Goal: Check status

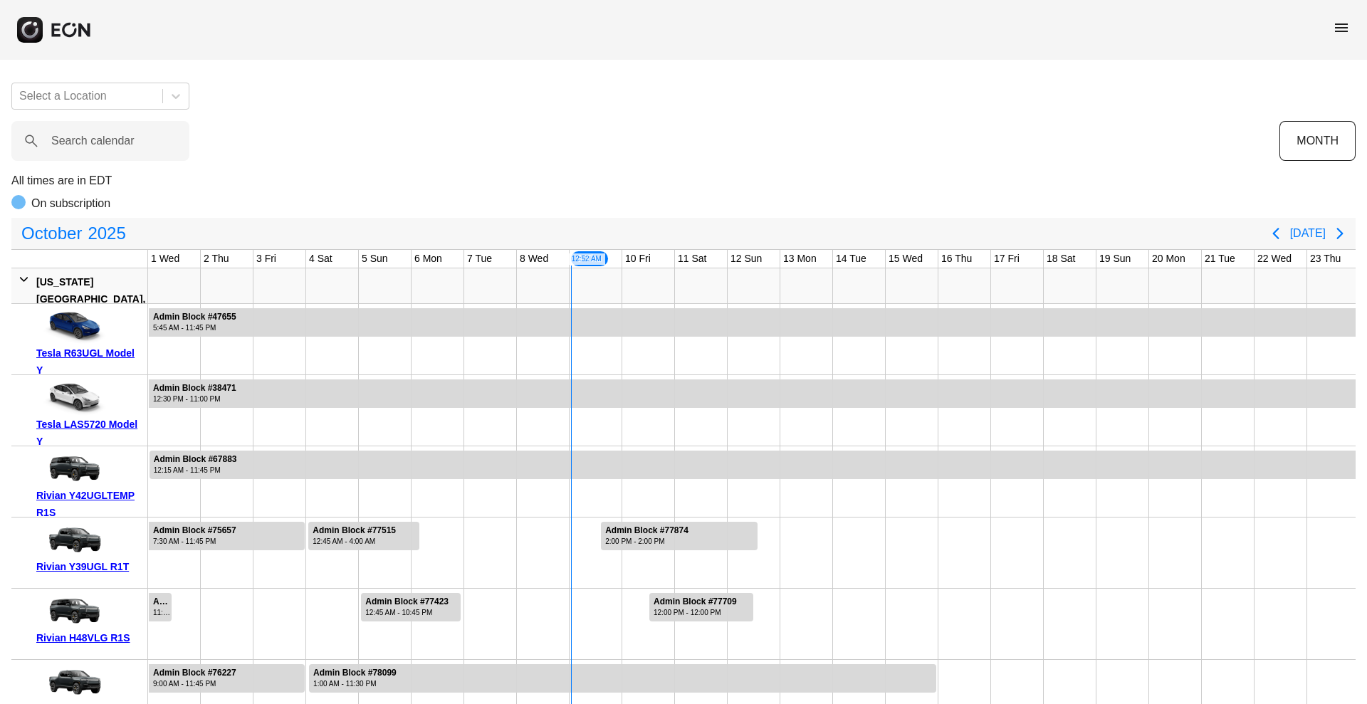
scroll to position [0, 288]
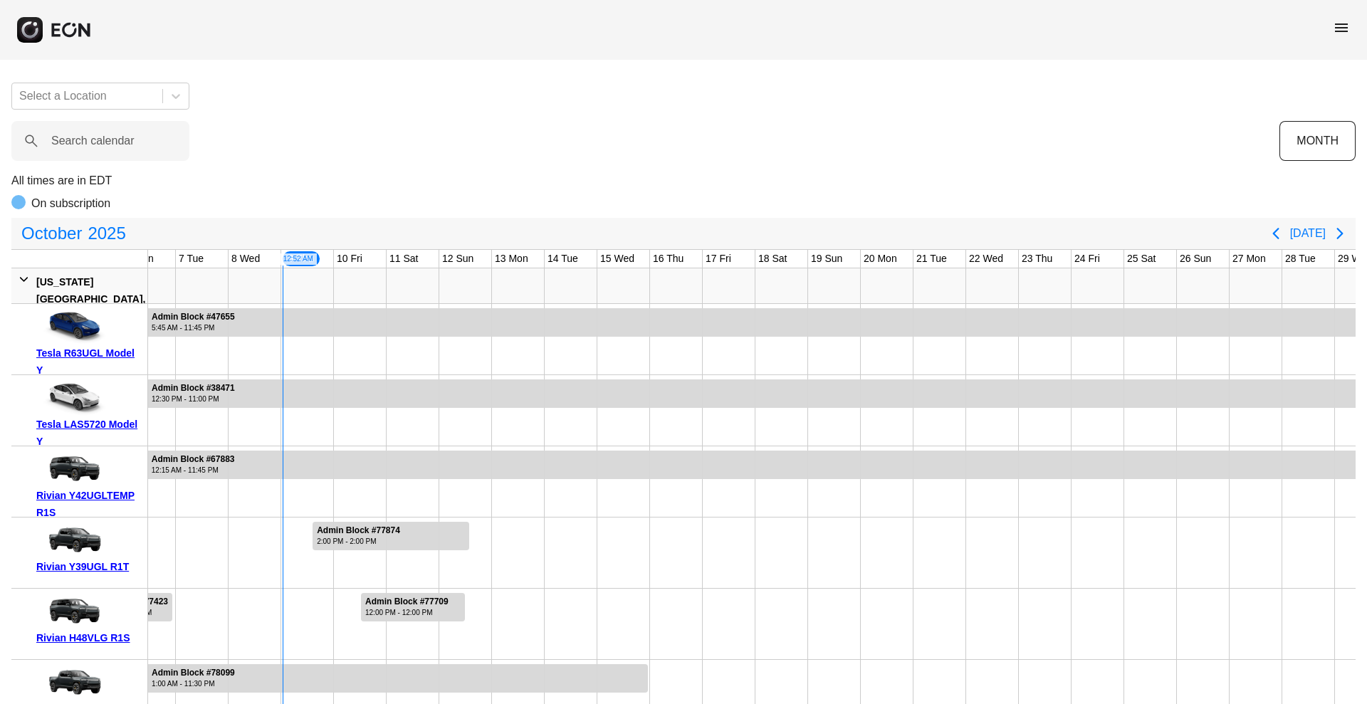
click at [1347, 23] on span "menu" at bounding box center [1340, 27] width 17 height 17
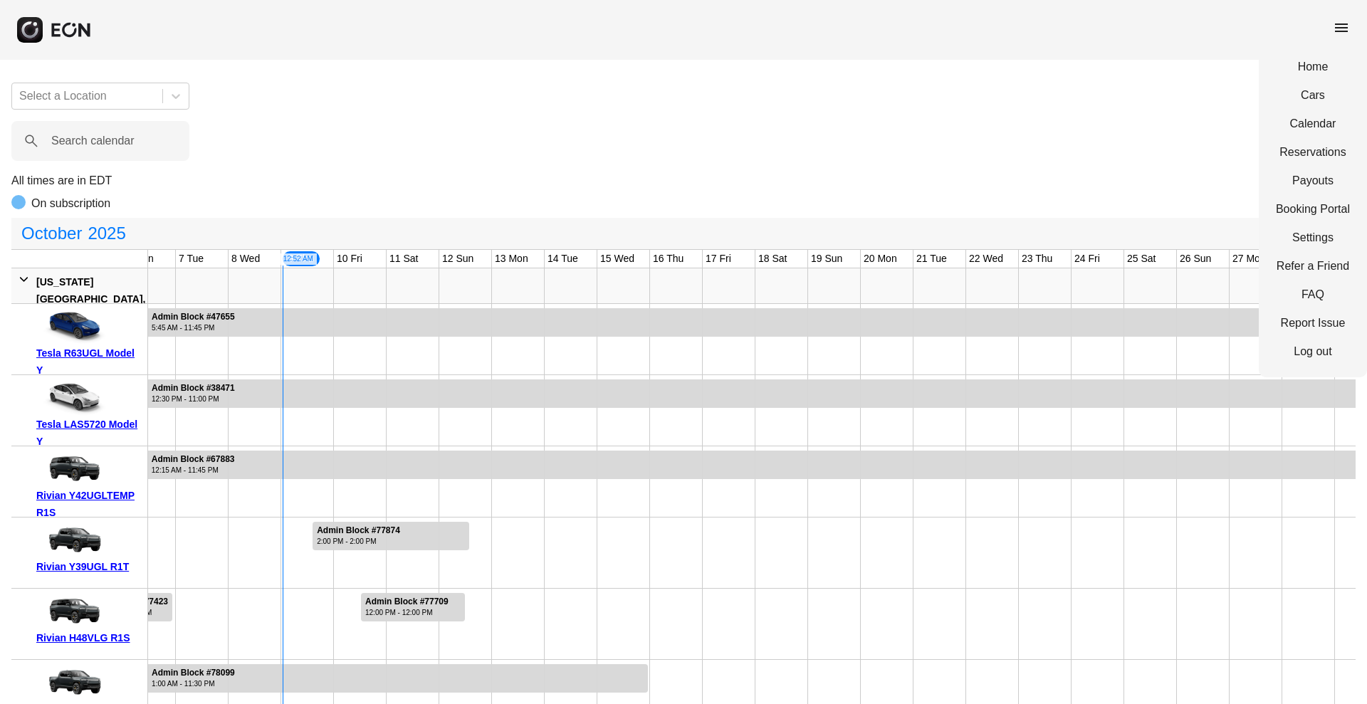
scroll to position [0, 0]
click at [1303, 158] on link "Reservations" at bounding box center [1313, 152] width 74 height 17
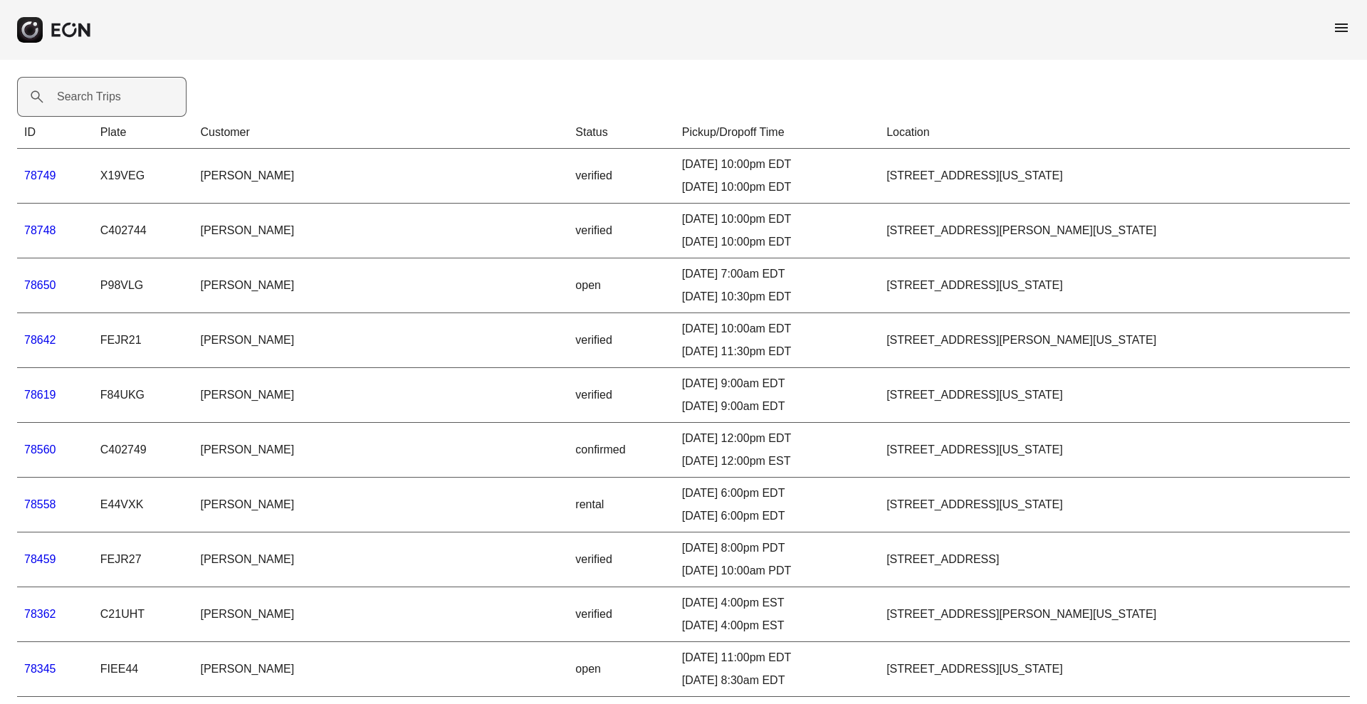
click at [110, 98] on label "Search Trips" at bounding box center [89, 96] width 64 height 17
click at [110, 98] on Trips "Search Trips" at bounding box center [101, 97] width 169 height 40
paste Trips "*****"
type Trips "*****"
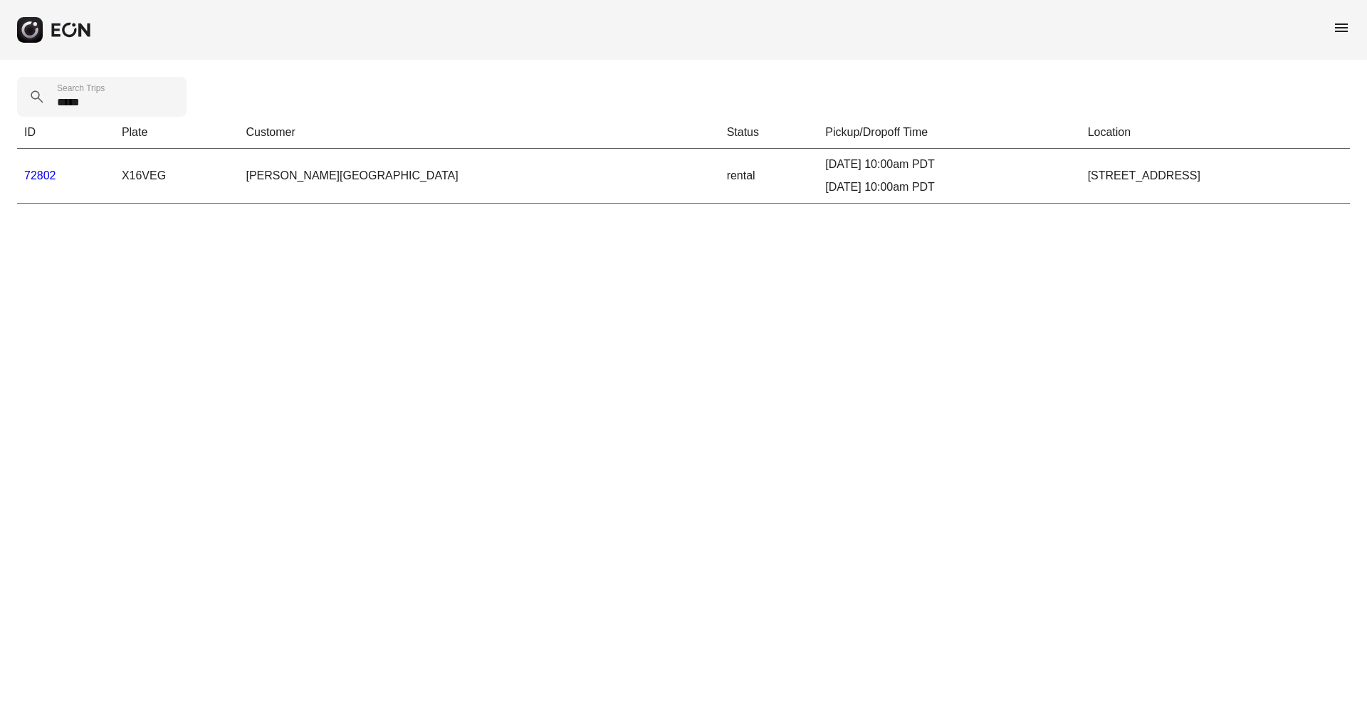
click at [41, 174] on link "72802" at bounding box center [40, 175] width 32 height 12
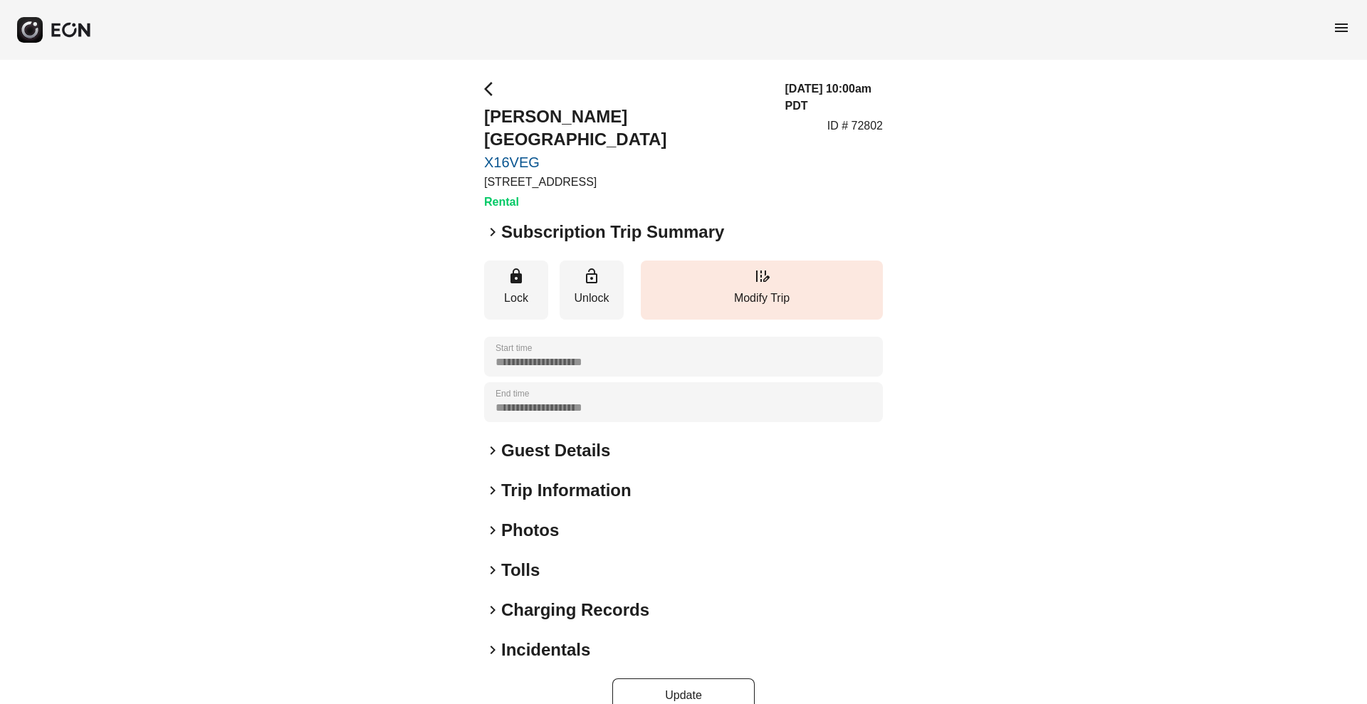
click at [510, 559] on h2 "Tolls" at bounding box center [520, 570] width 38 height 23
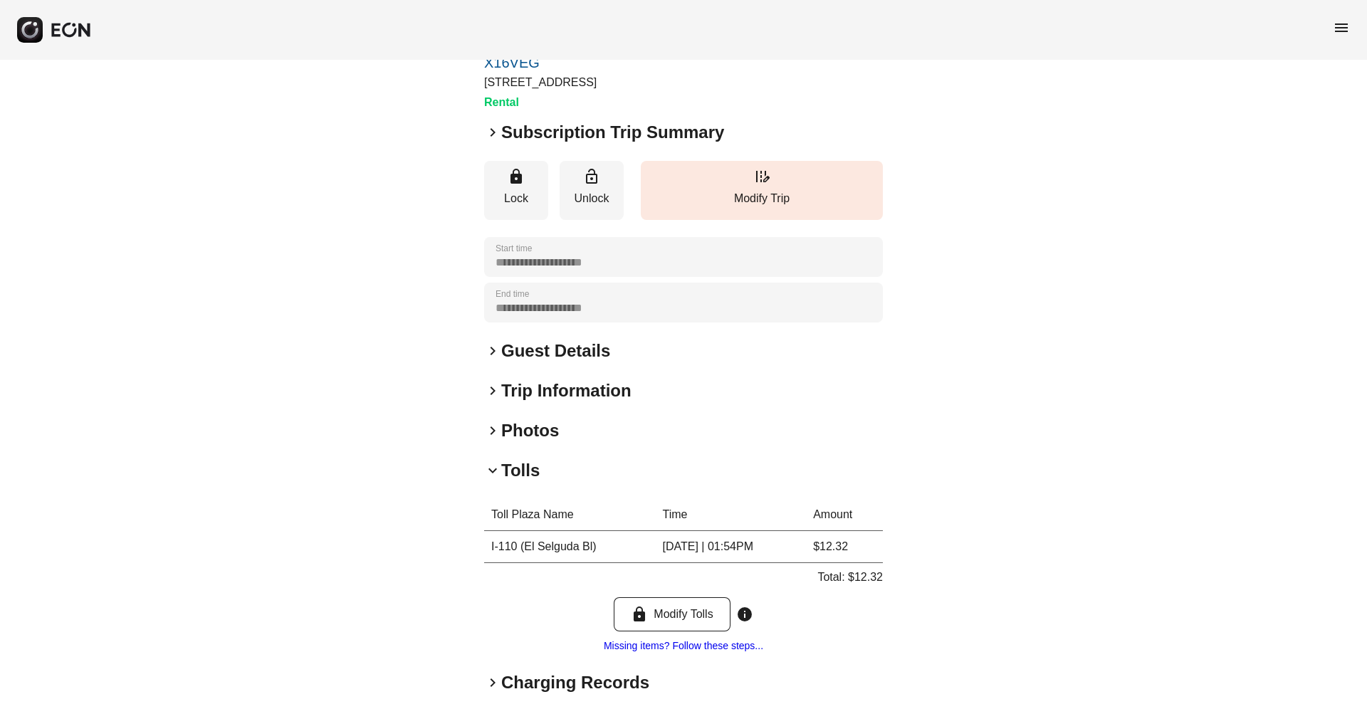
scroll to position [179, 0]
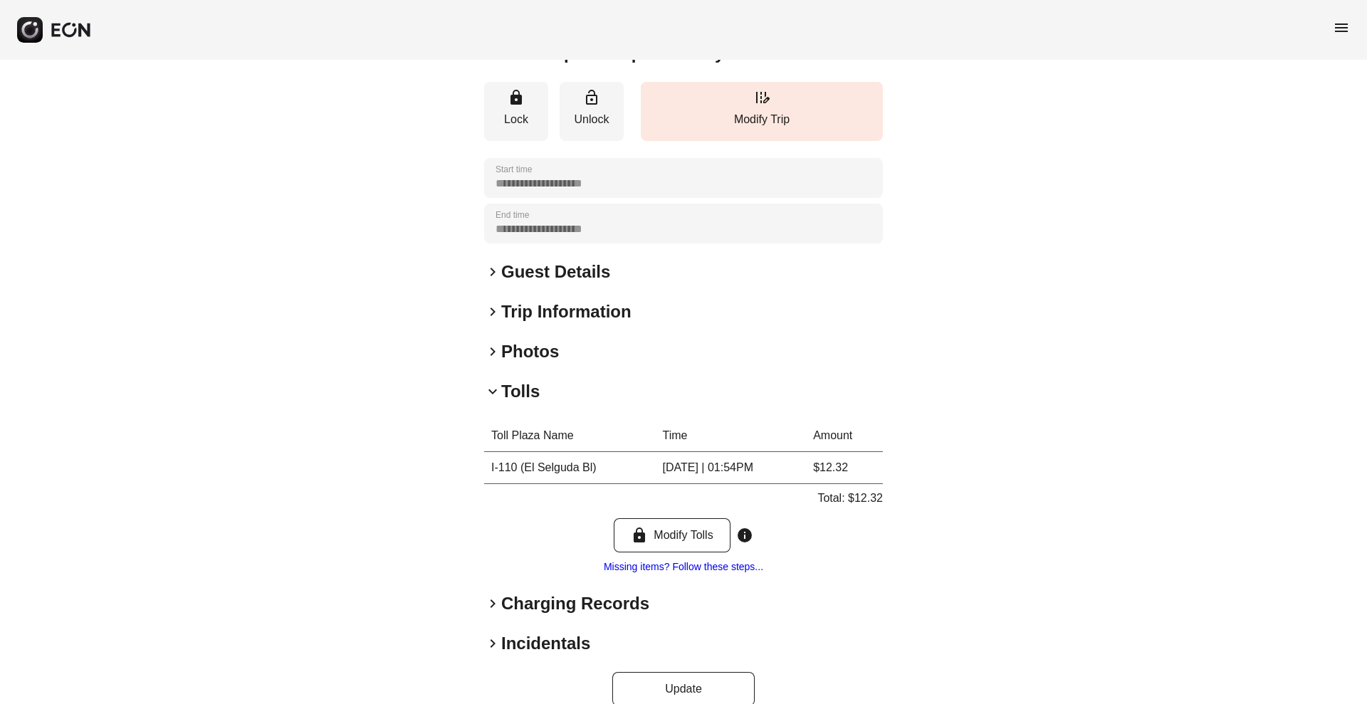
click at [867, 490] on p "Total: $12.32" at bounding box center [849, 498] width 65 height 17
copy p "12.32"
click at [512, 380] on h2 "Tolls" at bounding box center [520, 391] width 38 height 23
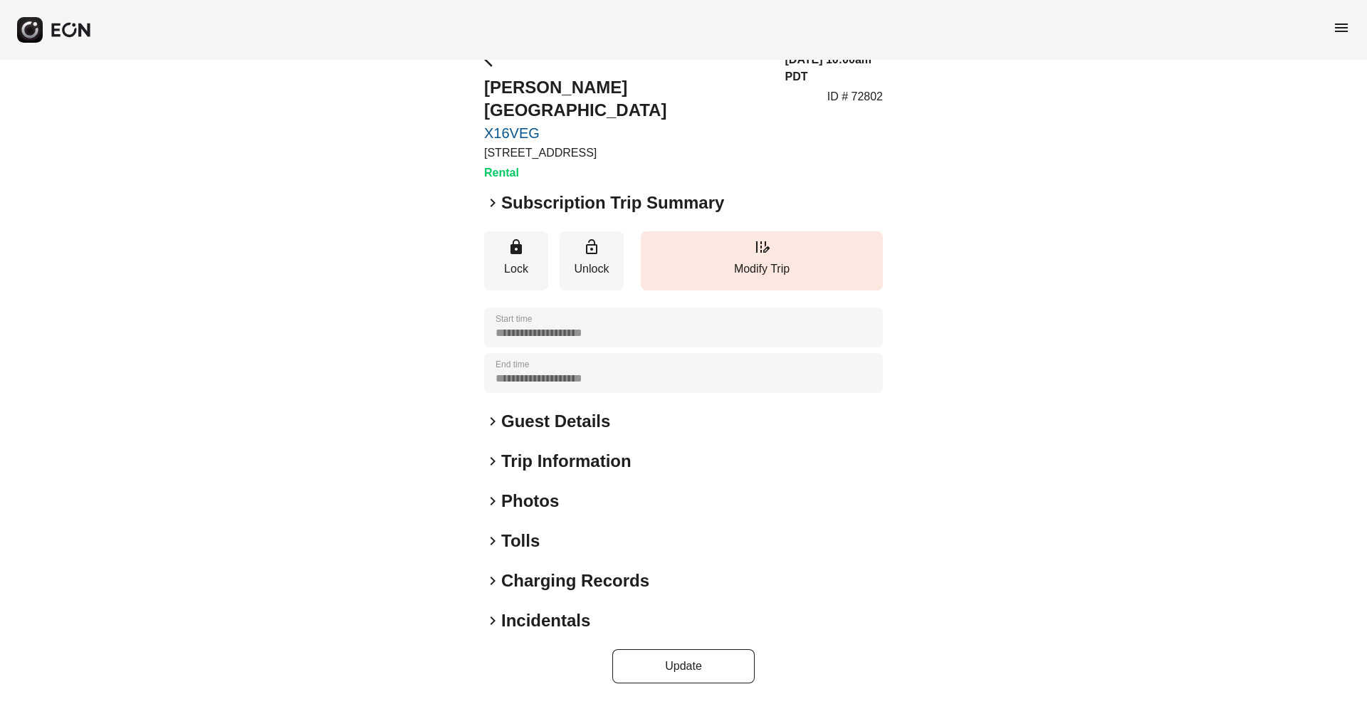
scroll to position [6, 0]
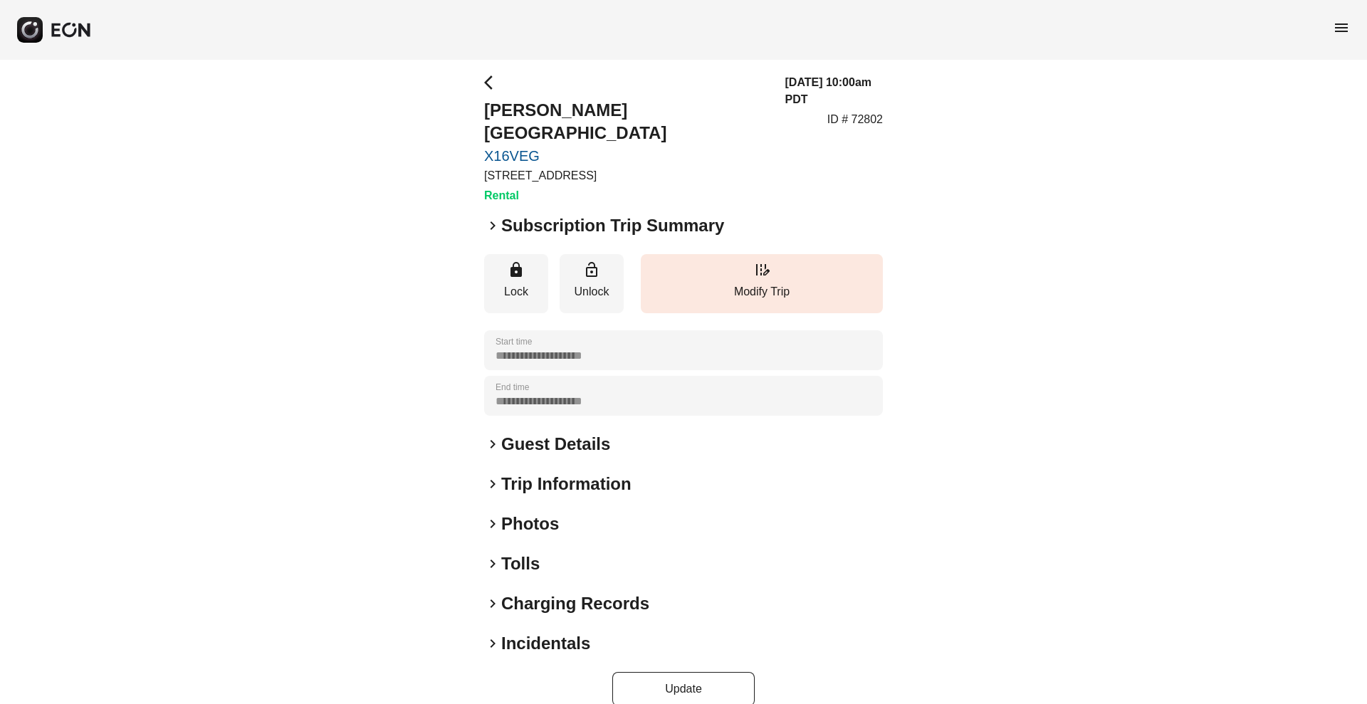
click at [532, 592] on h2 "Charging Records" at bounding box center [575, 603] width 148 height 23
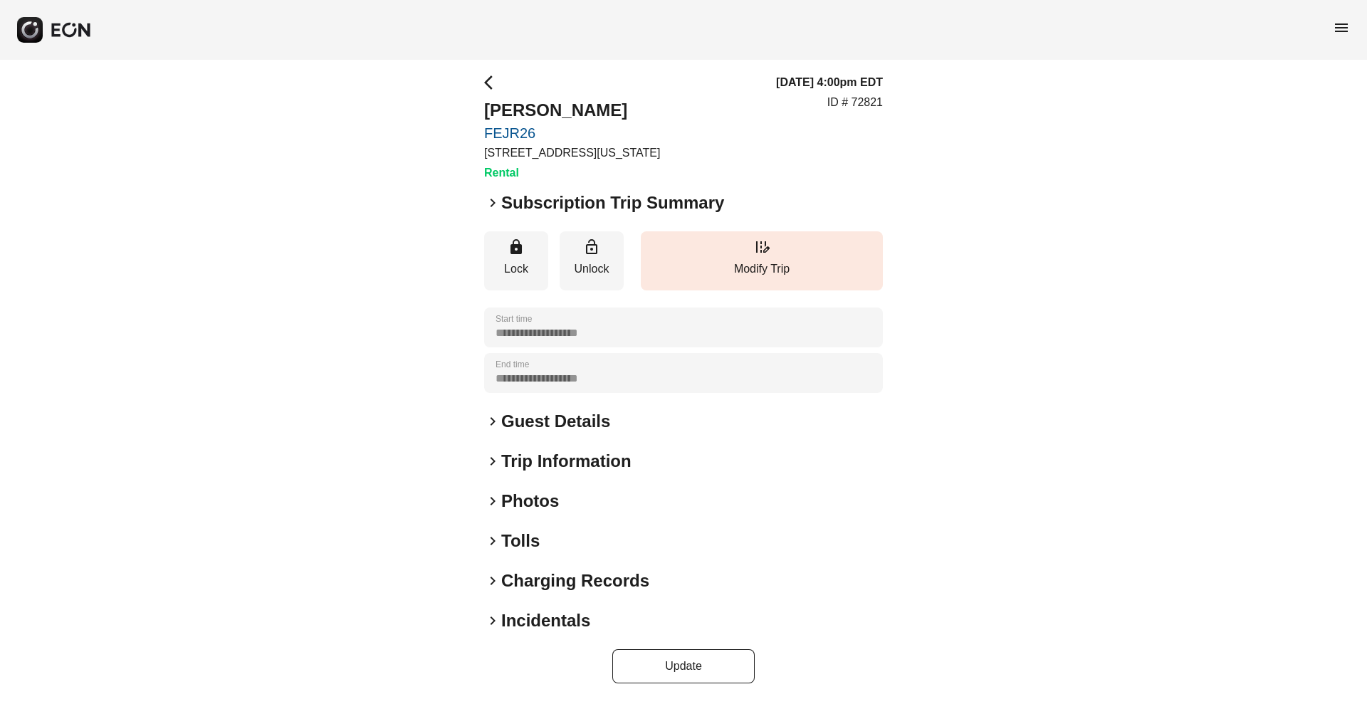
scroll to position [6, 0]
click at [516, 527] on div "**********" at bounding box center [683, 379] width 399 height 609
click at [515, 537] on h2 "Tolls" at bounding box center [520, 541] width 38 height 23
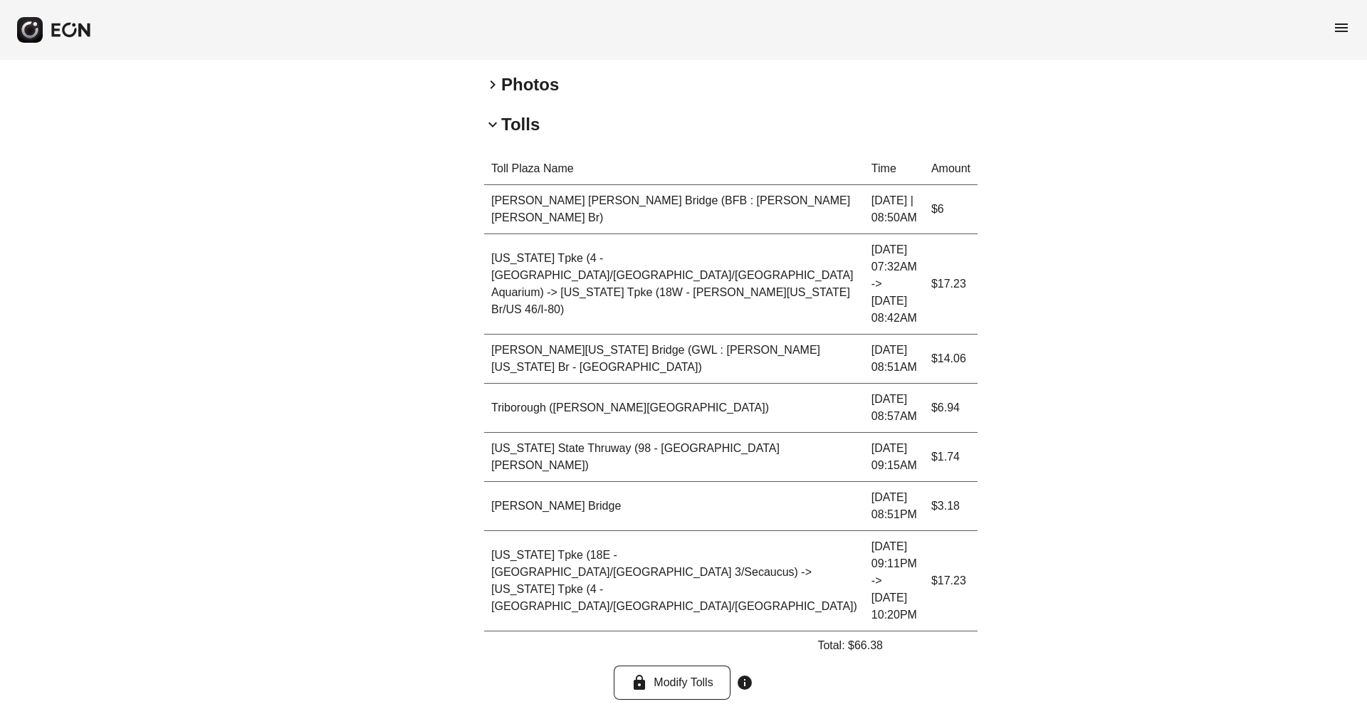
scroll to position [559, 0]
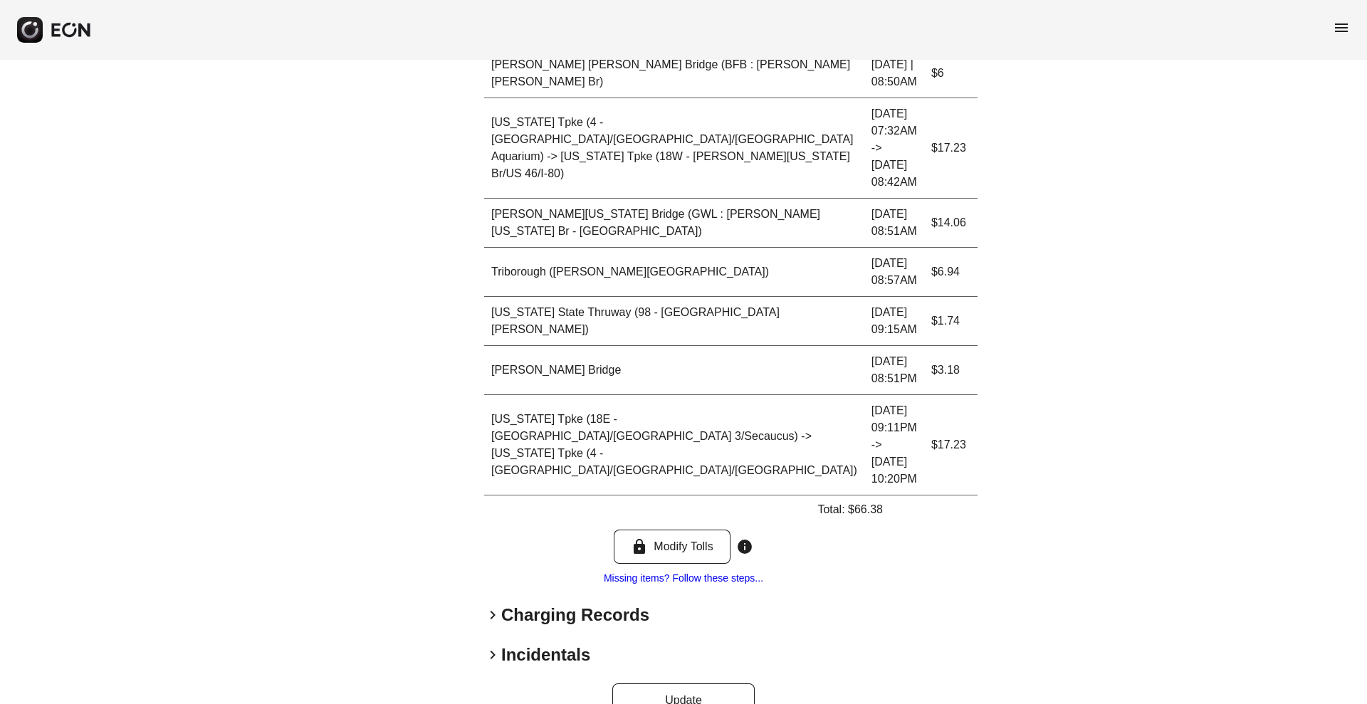
click at [569, 604] on h2 "Charging Records" at bounding box center [575, 615] width 148 height 23
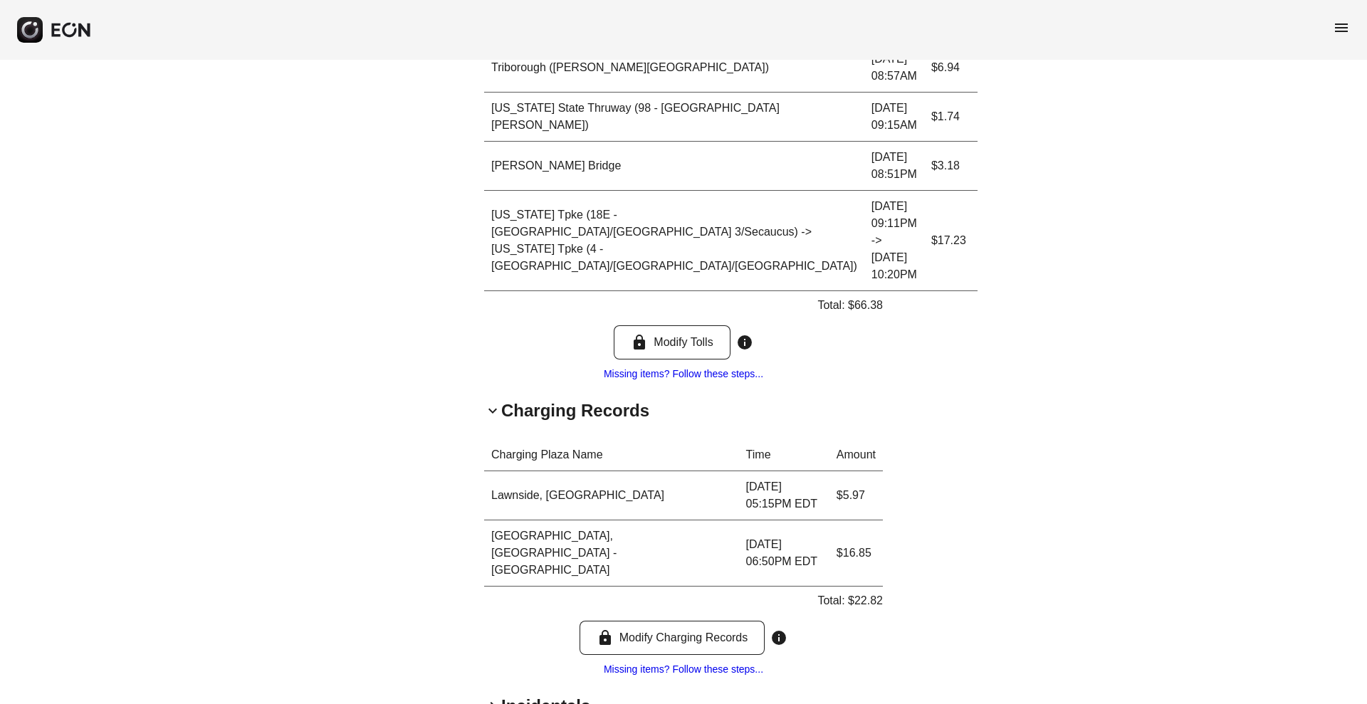
click at [873, 592] on p "Total: $22.82" at bounding box center [849, 600] width 65 height 17
copy p "22.82"
click at [873, 592] on p "Total: $22.82" at bounding box center [849, 600] width 65 height 17
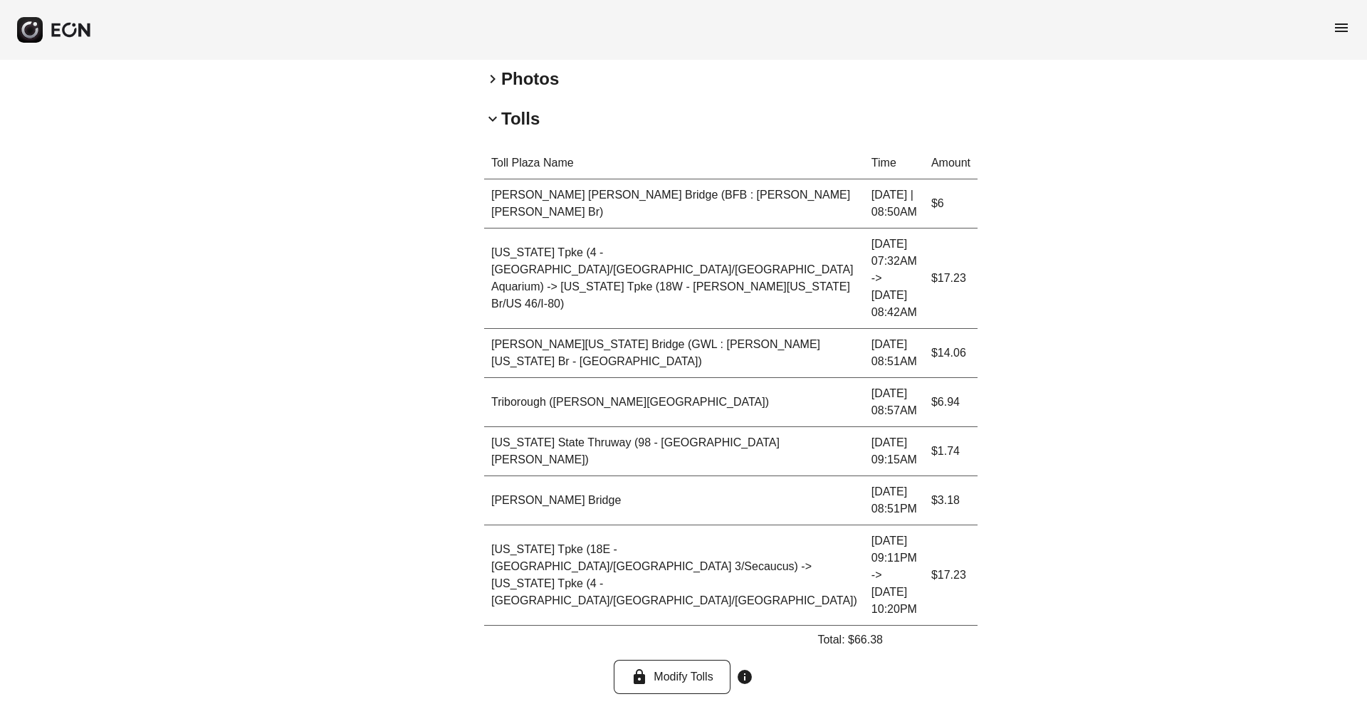
scroll to position [428, 0]
click at [871, 632] on p "Total: $66.38" at bounding box center [849, 640] width 65 height 17
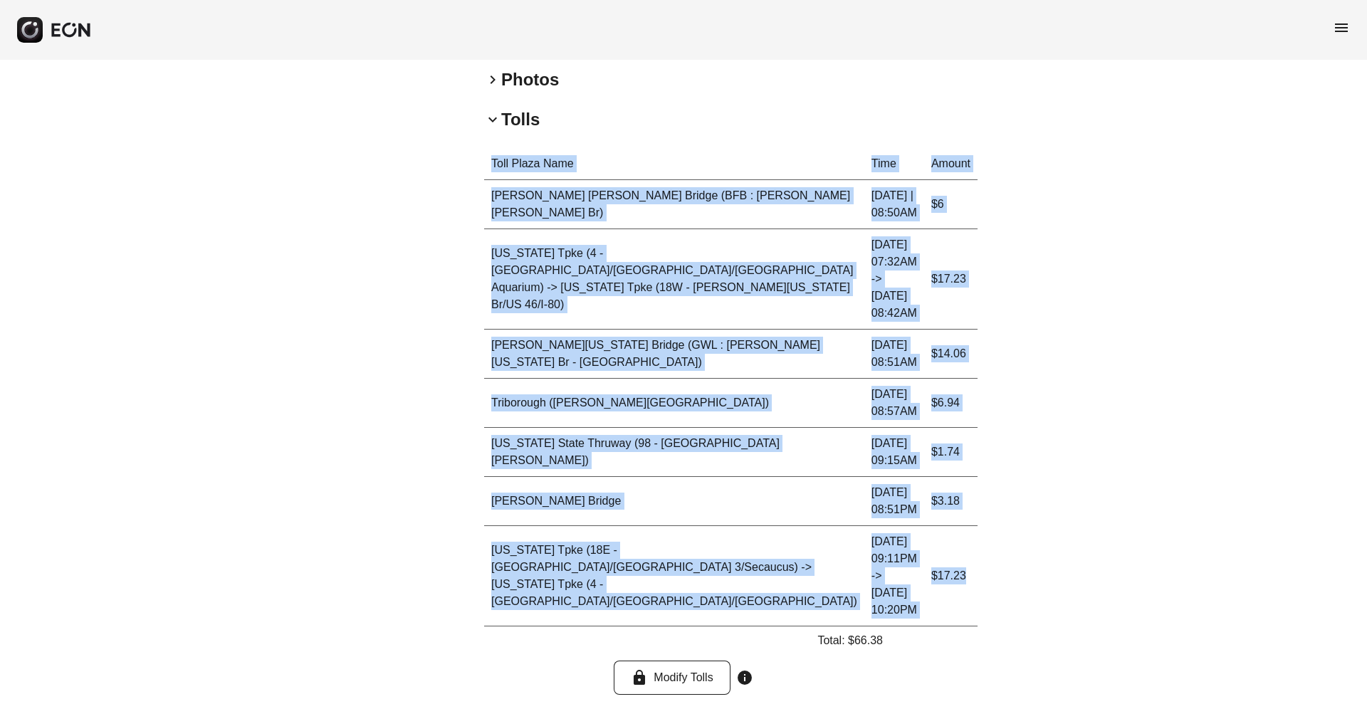
drag, startPoint x: 971, startPoint y: 526, endPoint x: 878, endPoint y: 584, distance: 110.0
click at [878, 584] on div "**********" at bounding box center [683, 378] width 1367 height 1493
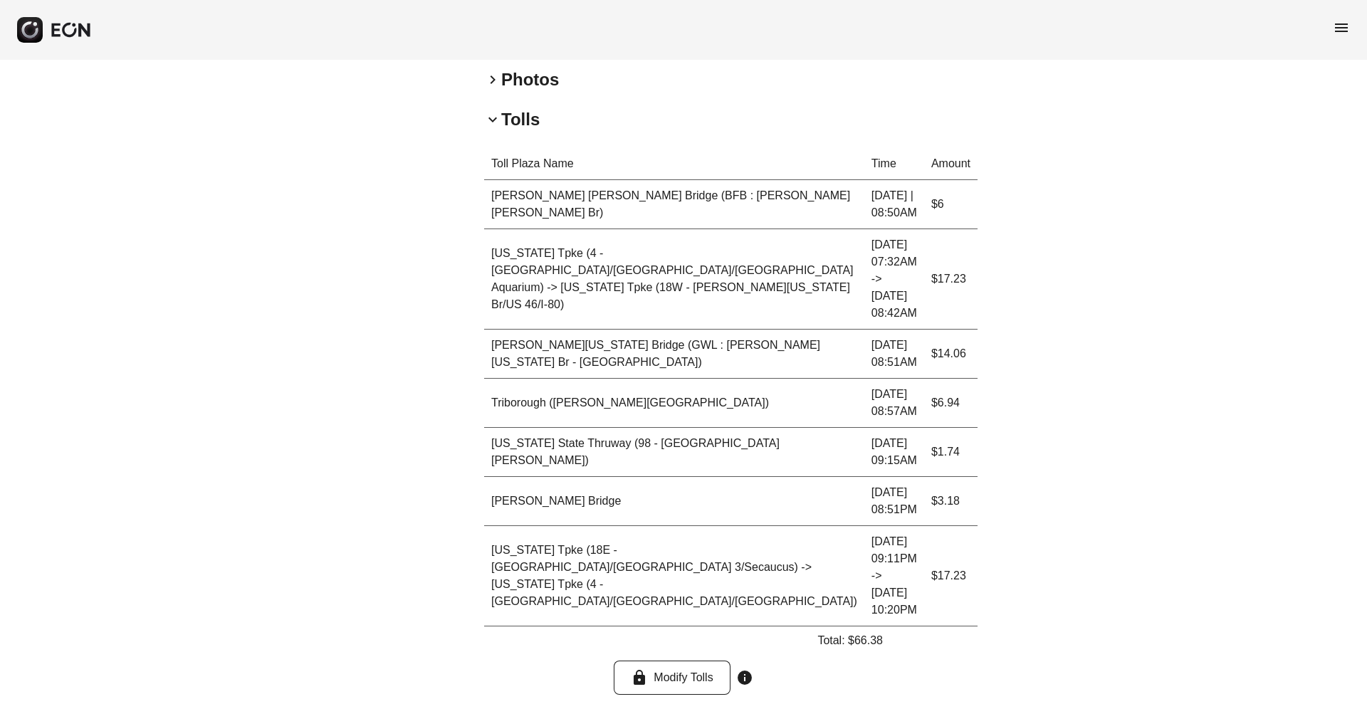
click at [870, 632] on p "Total: $66.38" at bounding box center [849, 640] width 65 height 17
copy p "66.38"
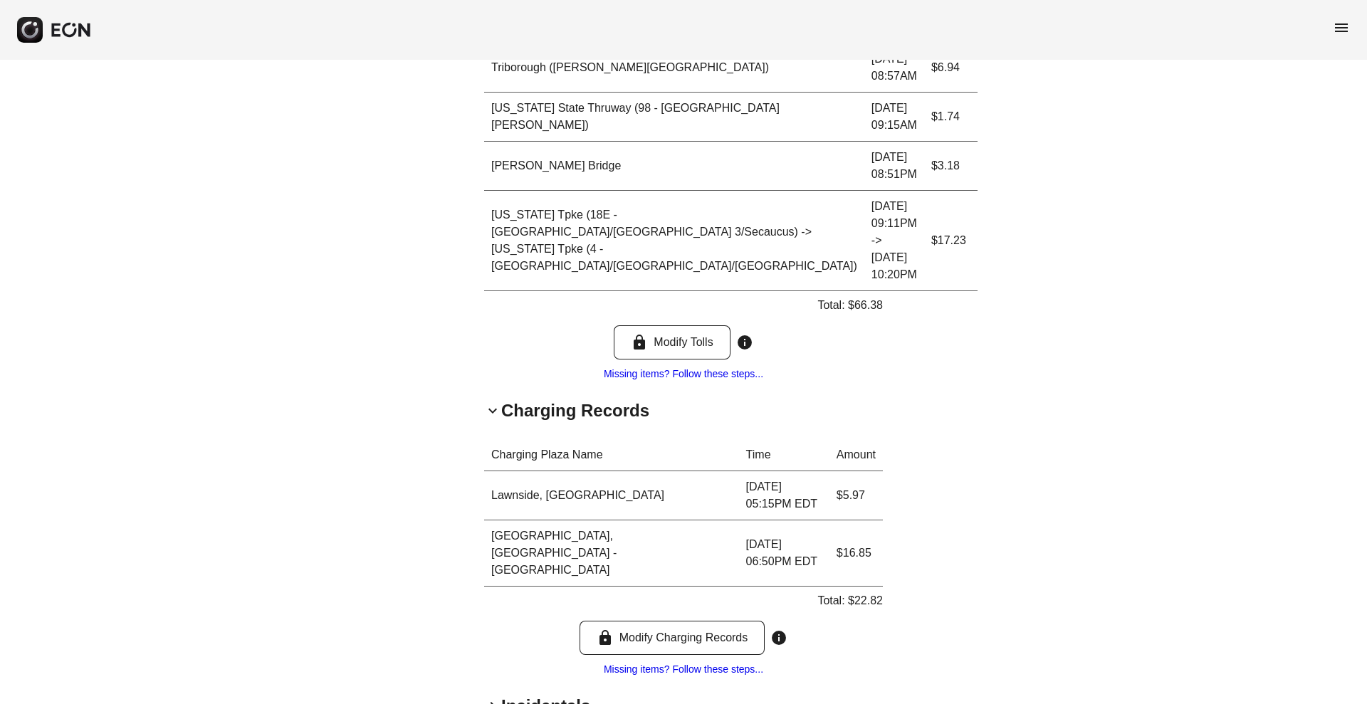
click at [869, 592] on p "Total: $22.82" at bounding box center [849, 600] width 65 height 17
copy p "22.82"
